Goal: Task Accomplishment & Management: Use online tool/utility

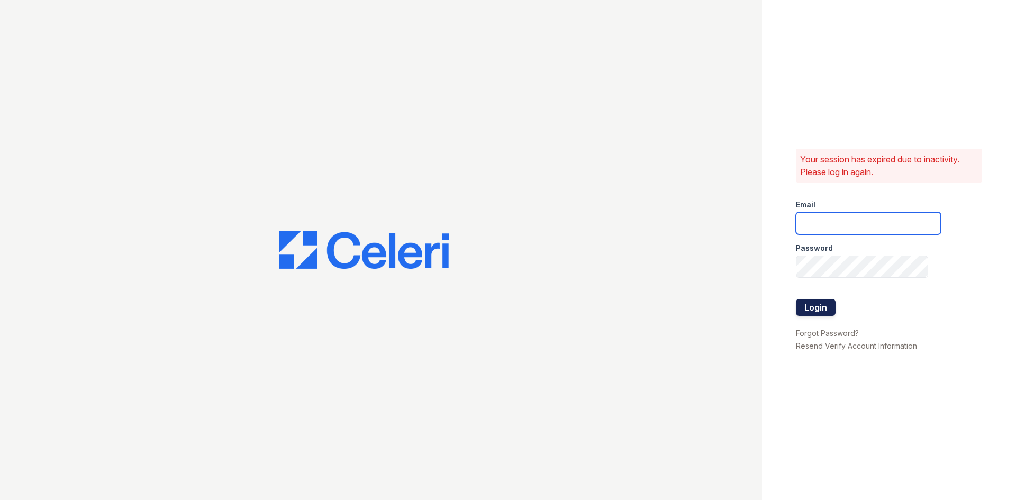
type input "[EMAIL_ADDRESS][DOMAIN_NAME]"
click at [811, 310] on button "Login" at bounding box center [816, 307] width 40 height 17
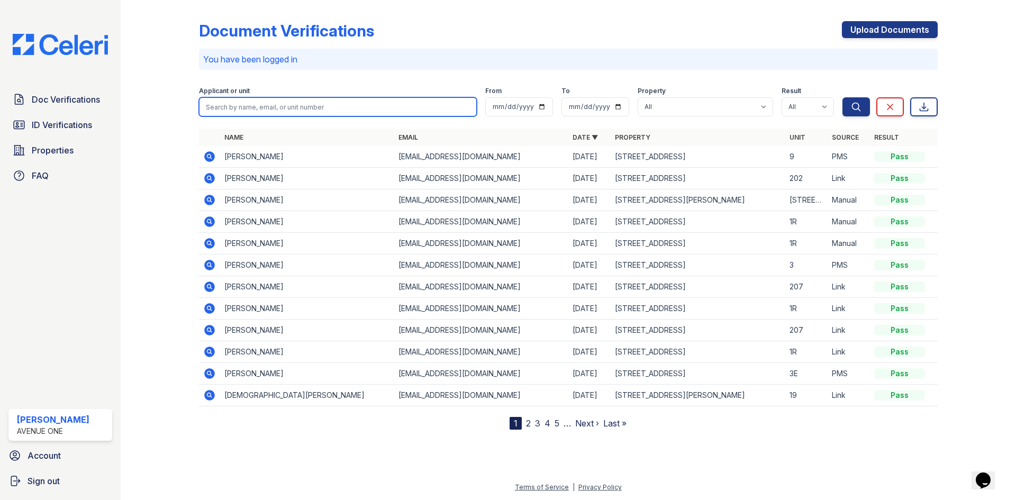
click at [223, 108] on input "search" at bounding box center [338, 106] width 278 height 19
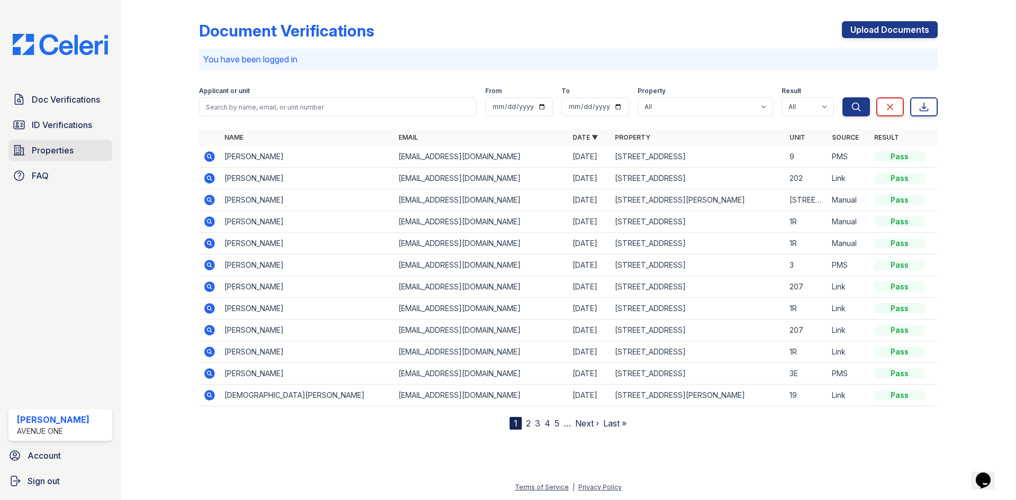
click at [55, 146] on span "Properties" at bounding box center [53, 150] width 42 height 13
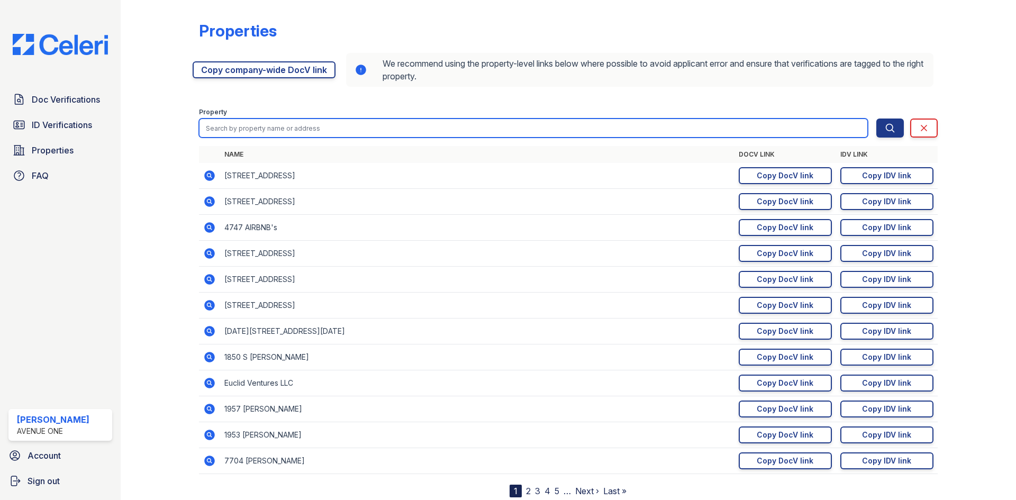
click at [266, 124] on input "search" at bounding box center [533, 128] width 669 height 19
type input "1603"
click at [876, 119] on button "Search" at bounding box center [890, 128] width 28 height 19
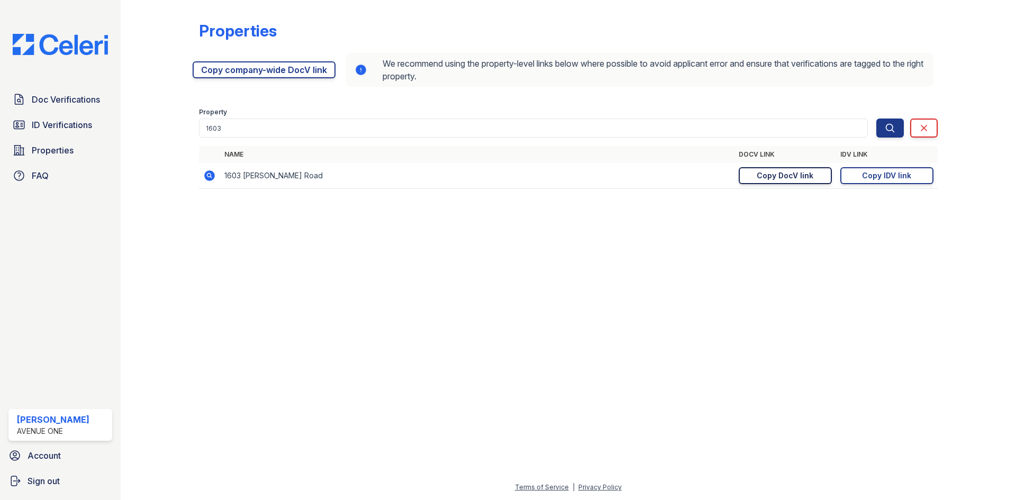
click at [758, 168] on link "Copy DocV link Copy link" at bounding box center [785, 175] width 93 height 17
drag, startPoint x: 874, startPoint y: 178, endPoint x: 832, endPoint y: 188, distance: 43.1
click at [874, 178] on div "Copy IDV link" at bounding box center [886, 175] width 49 height 11
